Goal: Obtain resource: Download file/media

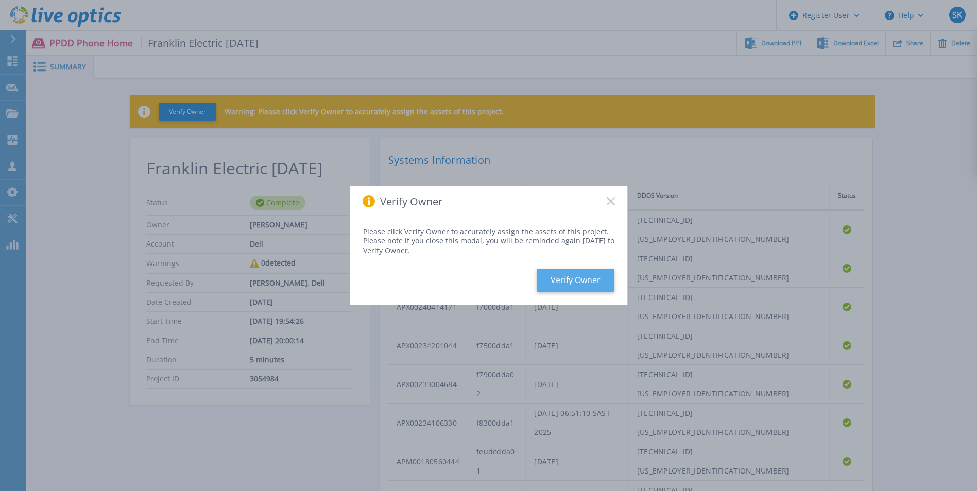
click at [582, 289] on button "Verify Owner" at bounding box center [575, 280] width 78 height 23
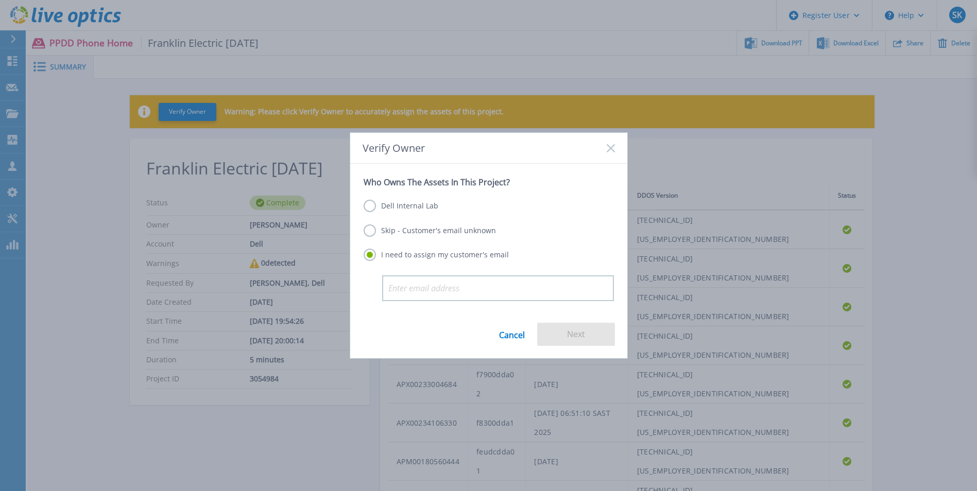
click at [367, 233] on label "Skip - Customer's email unknown" at bounding box center [429, 230] width 132 height 12
click at [0, 0] on input "Skip - Customer's email unknown" at bounding box center [0, 0] width 0 height 0
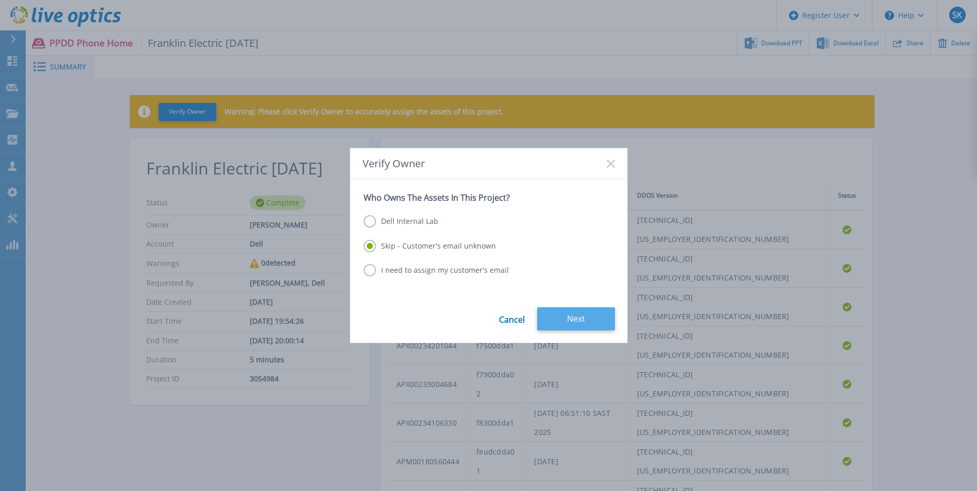
click at [555, 318] on button "Next" at bounding box center [576, 318] width 78 height 23
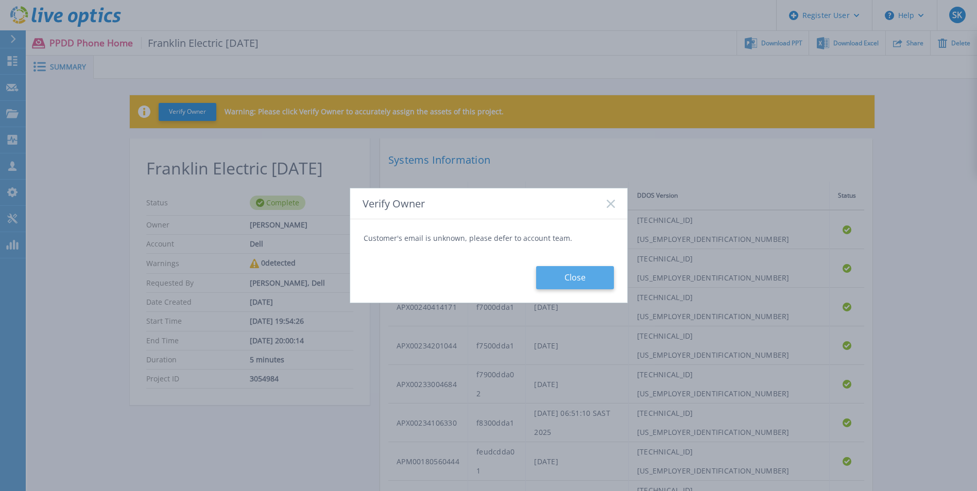
click at [575, 276] on button "Close" at bounding box center [575, 277] width 78 height 23
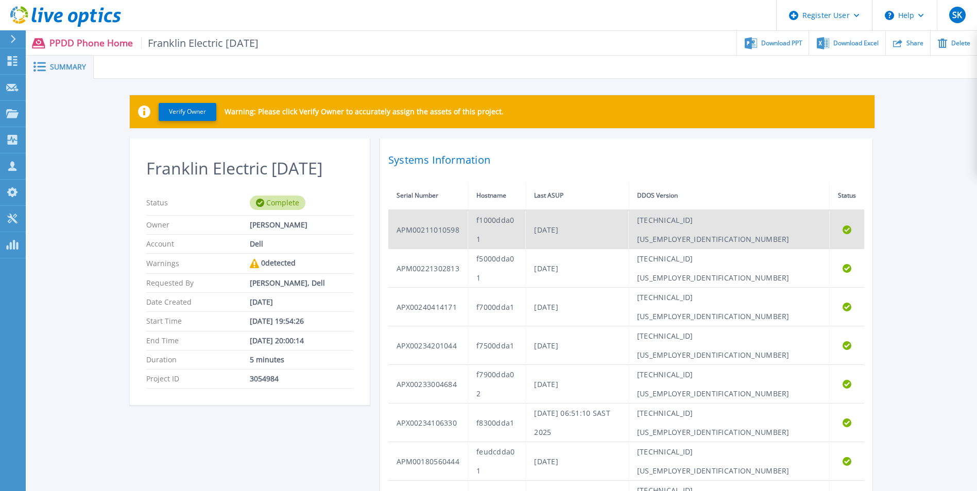
click at [604, 220] on td "[DATE]" at bounding box center [577, 229] width 102 height 39
drag, startPoint x: 604, startPoint y: 220, endPoint x: 554, endPoint y: 221, distance: 49.9
click at [526, 221] on td "f1000dda01" at bounding box center [497, 229] width 58 height 39
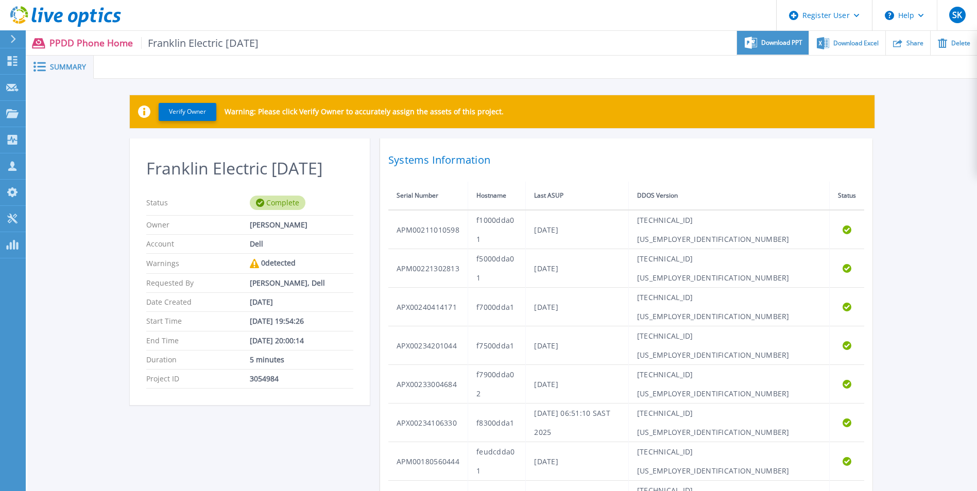
click at [758, 46] on div "Download PPT" at bounding box center [773, 43] width 72 height 24
click at [771, 44] on span "Download PPT" at bounding box center [781, 43] width 41 height 6
